Goal: Communication & Community: Answer question/provide support

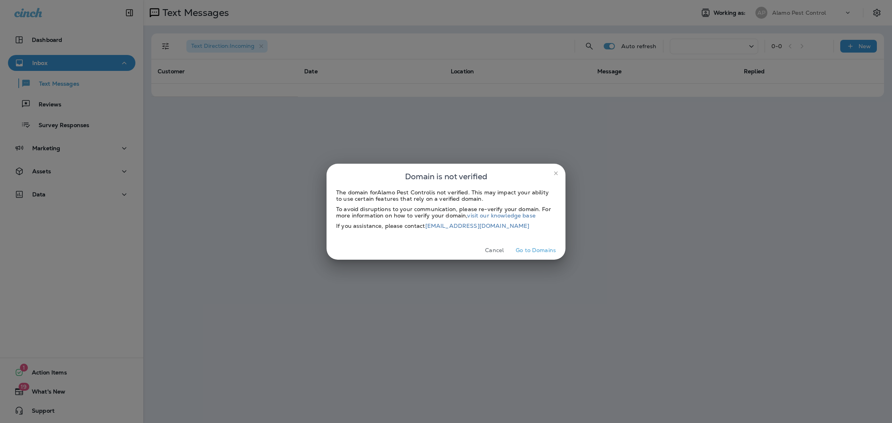
click at [493, 254] on button "Cancel" at bounding box center [495, 250] width 30 height 12
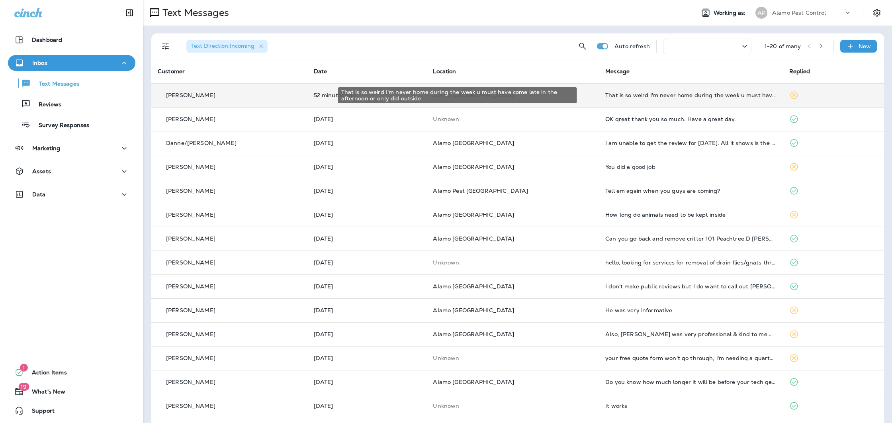
click at [628, 96] on div "That is so weird I'm never home during the week u must have come late in the af…" at bounding box center [690, 95] width 171 height 6
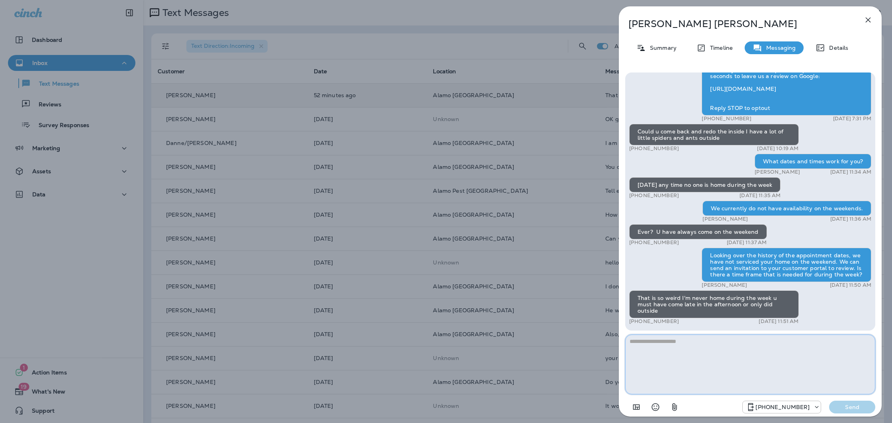
click at [714, 350] on textarea at bounding box center [750, 365] width 250 height 60
type textarea "**********"
click at [837, 404] on p "Send" at bounding box center [852, 406] width 33 height 7
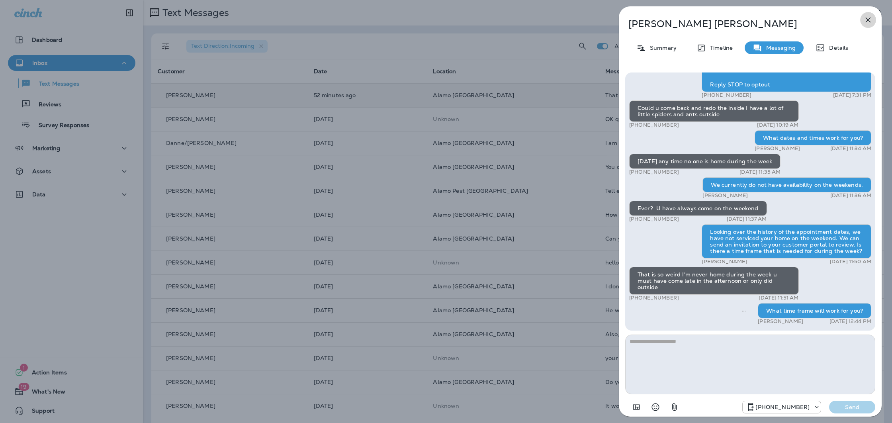
click at [869, 20] on icon "button" at bounding box center [868, 20] width 10 height 10
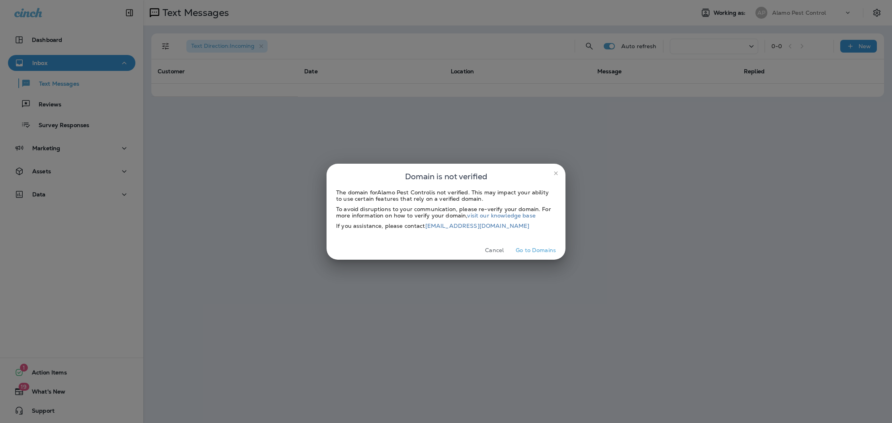
click at [493, 254] on button "Cancel" at bounding box center [495, 250] width 30 height 12
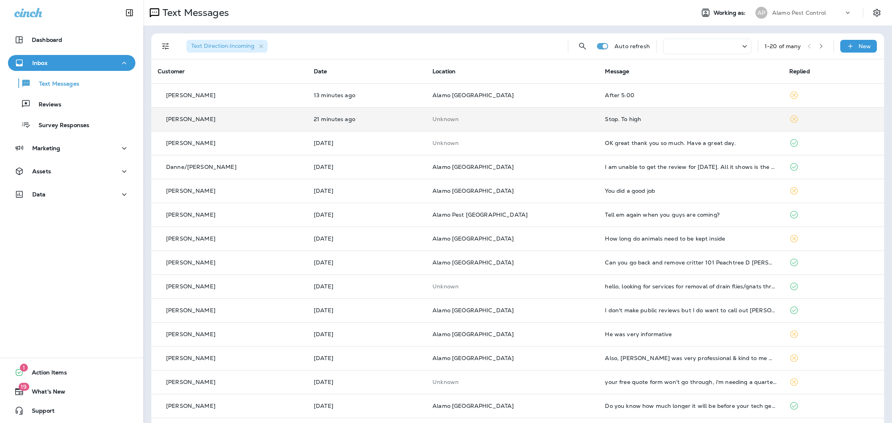
click at [382, 122] on td "21 minutes ago" at bounding box center [366, 119] width 119 height 24
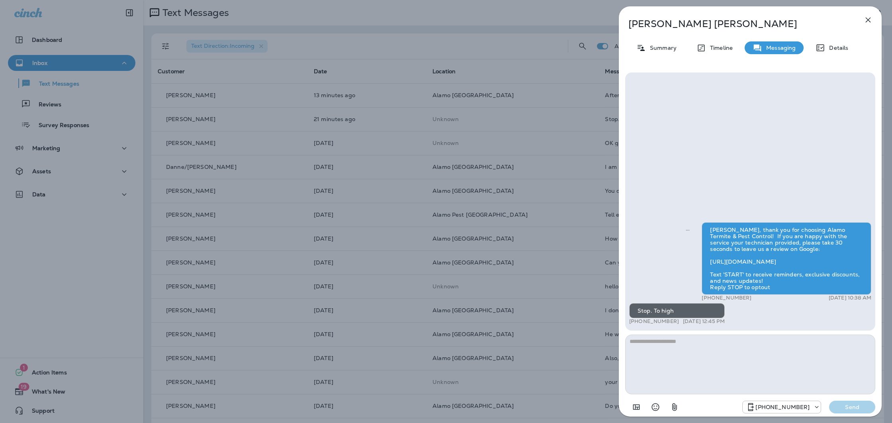
click at [867, 20] on icon "button" at bounding box center [868, 20] width 5 height 5
